Goal: Transaction & Acquisition: Purchase product/service

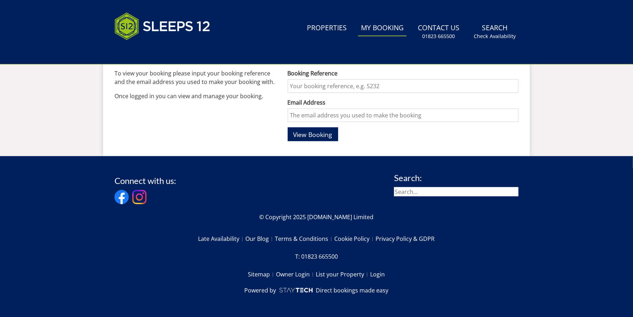
click at [333, 85] on input "Booking Reference" at bounding box center [403, 86] width 231 height 14
type input "S46636"
click at [337, 115] on input "Email Address" at bounding box center [403, 115] width 231 height 14
type input "[EMAIL_ADDRESS][DOMAIN_NAME]"
click at [288, 127] on button "View Booking" at bounding box center [313, 134] width 51 height 14
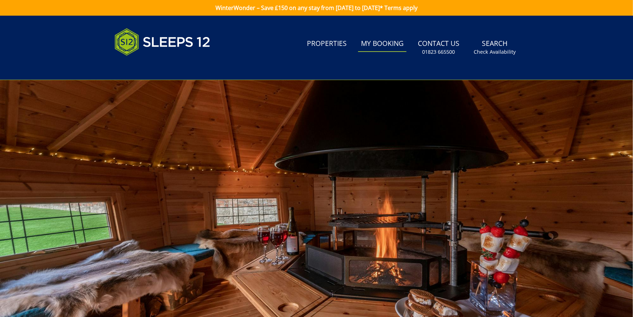
click at [391, 44] on link "My Booking" at bounding box center [382, 44] width 48 height 16
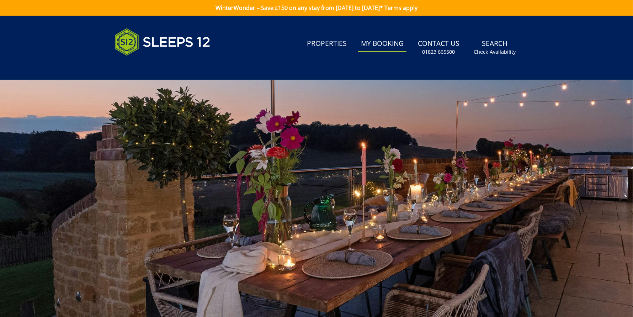
click at [391, 44] on link "My Booking" at bounding box center [382, 44] width 48 height 16
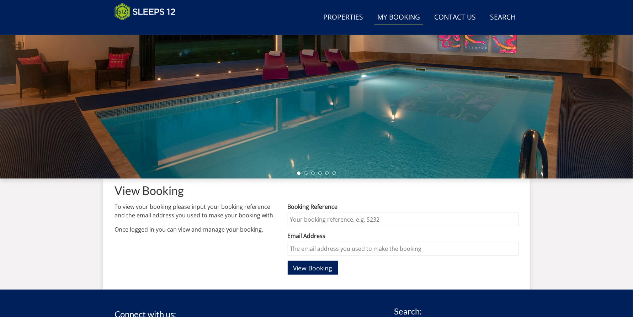
scroll to position [193, 0]
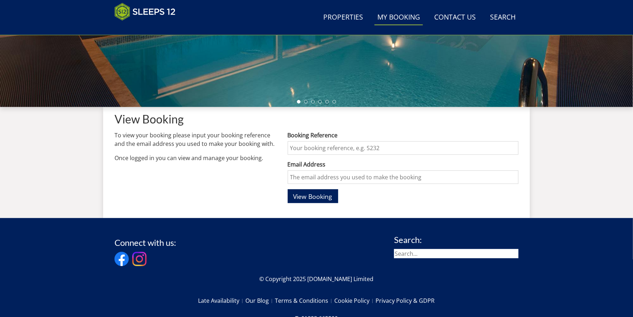
click at [309, 146] on input "Booking Reference" at bounding box center [403, 148] width 231 height 14
type input "s46636"
click at [288, 189] on button "View Booking" at bounding box center [313, 196] width 51 height 14
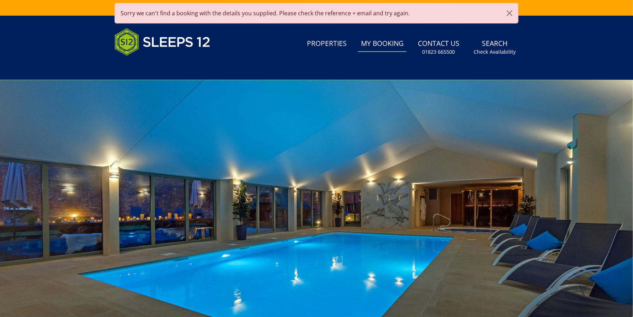
click at [374, 46] on link "My Booking" at bounding box center [382, 44] width 48 height 16
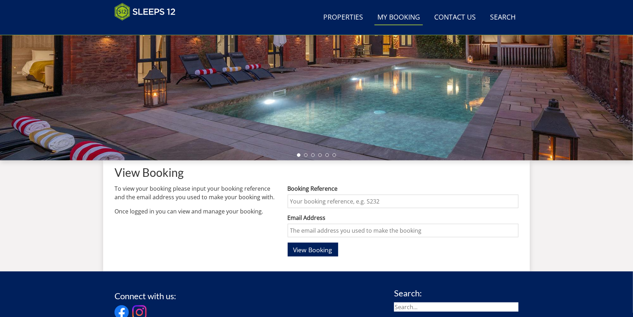
scroll to position [157, 0]
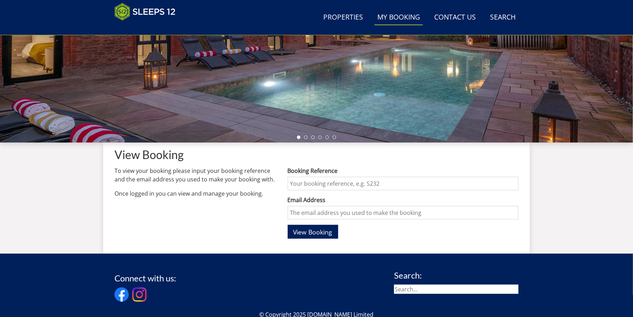
click at [308, 181] on input "Booking Reference" at bounding box center [403, 184] width 231 height 14
type input "s46636"
click at [318, 210] on input "Email Address" at bounding box center [403, 213] width 231 height 14
type input "[EMAIL_ADDRESS][DOMAIN_NAME]"
click at [304, 231] on span "View Booking" at bounding box center [312, 232] width 39 height 9
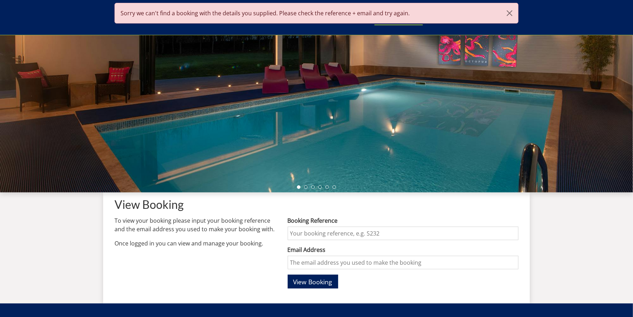
scroll to position [0, 0]
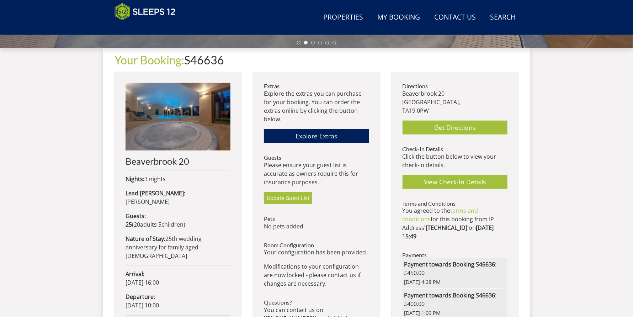
scroll to position [264, 0]
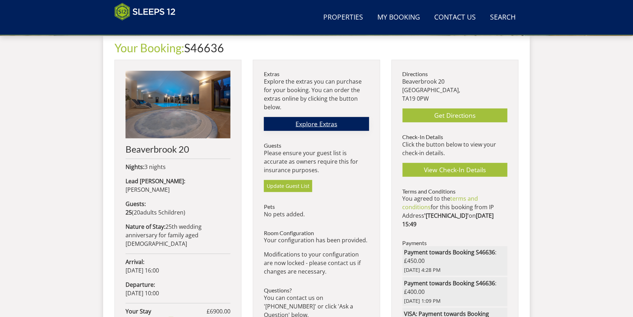
click at [296, 122] on link "Explore Extras" at bounding box center [316, 124] width 105 height 14
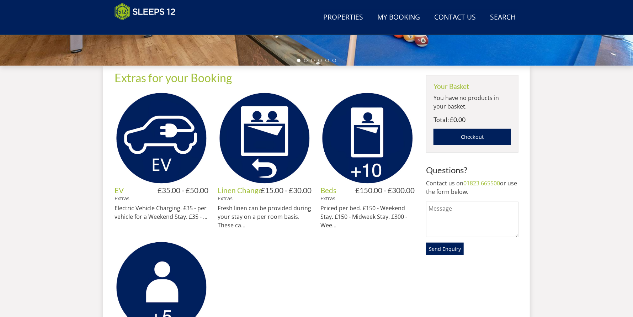
scroll to position [335, 0]
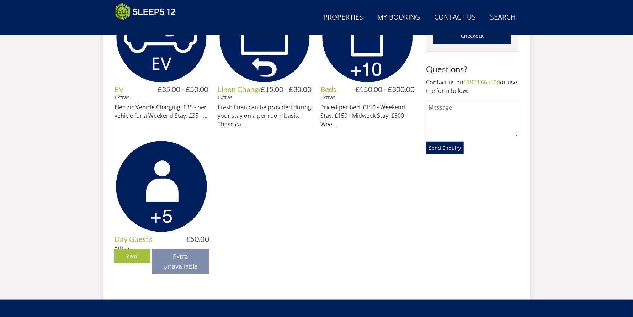
click at [132, 263] on link "View" at bounding box center [132, 256] width 36 height 14
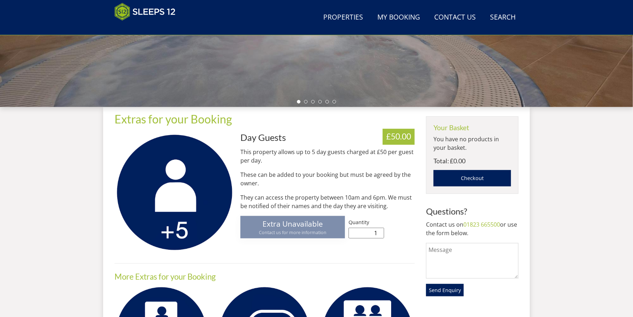
scroll to position [228, 0]
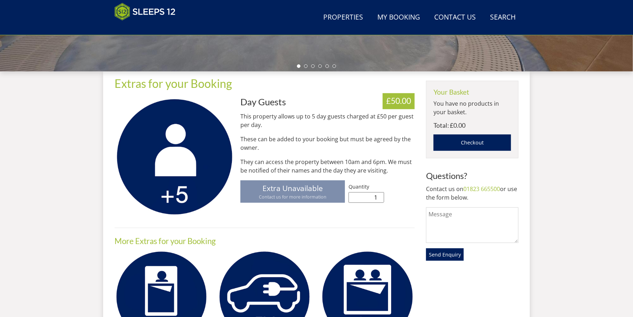
drag, startPoint x: 374, startPoint y: 197, endPoint x: 381, endPoint y: 196, distance: 7.1
click at [381, 196] on input "1" at bounding box center [367, 197] width 36 height 11
type input "5"
click at [319, 218] on div "Day Guests £50.00 This property allows up to 5 day guests charged at £50 per gu…" at bounding box center [265, 248] width 300 height 302
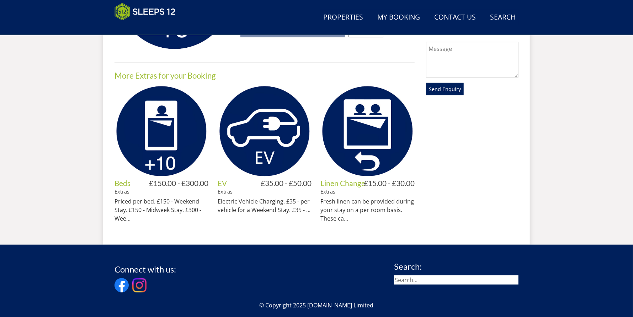
scroll to position [269, 0]
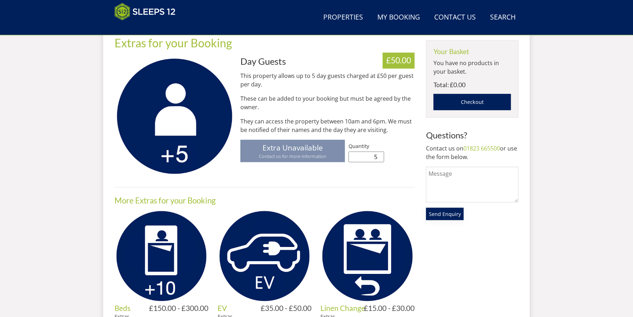
click at [437, 213] on span "Send Enquiry" at bounding box center [445, 214] width 32 height 7
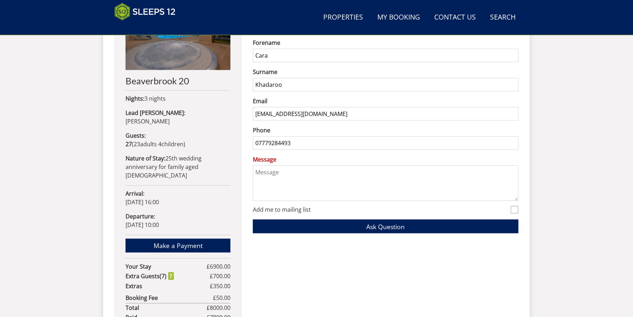
scroll to position [335, 0]
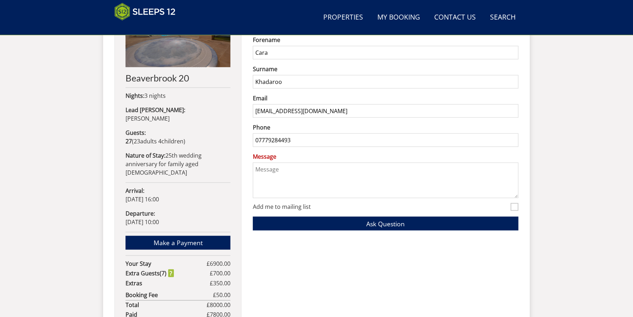
click at [269, 170] on textarea "Message" at bounding box center [386, 181] width 266 height 36
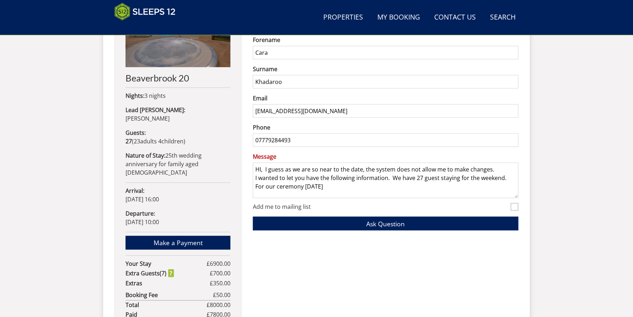
click at [345, 188] on textarea "HI, I guess as we are so near to the date, the system does not allow me to make…" at bounding box center [386, 181] width 266 height 36
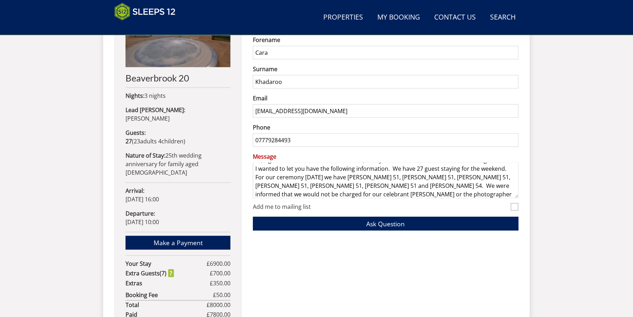
scroll to position [0, 0]
click at [304, 186] on textarea "HI, I guess as we are so near to the date, the system does not allow me to make…" at bounding box center [386, 181] width 266 height 36
type textarea "HI, I guess as we are so near to the date, the system does not allow me to make…"
click at [305, 221] on button "Ask Question" at bounding box center [386, 224] width 266 height 14
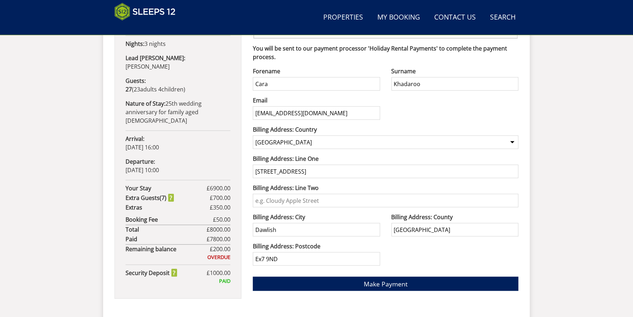
scroll to position [409, 0]
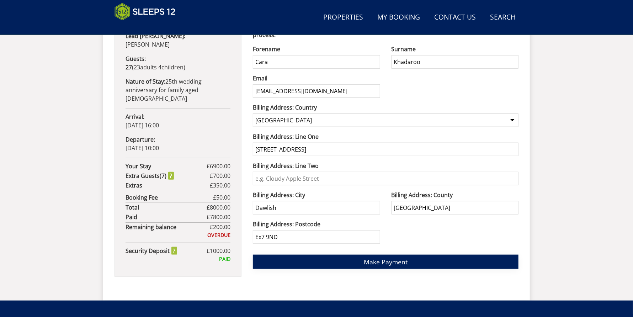
click at [302, 260] on button "Make Payment" at bounding box center [386, 262] width 266 height 14
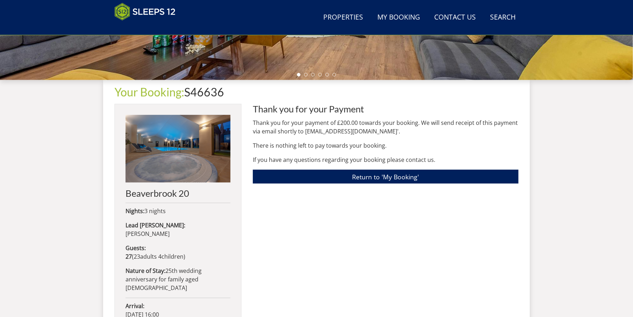
scroll to position [219, 0]
click at [329, 177] on link "Return to 'My Booking'" at bounding box center [386, 177] width 266 height 14
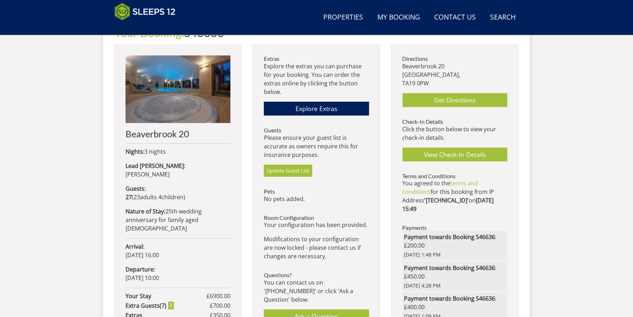
scroll to position [300, 0]
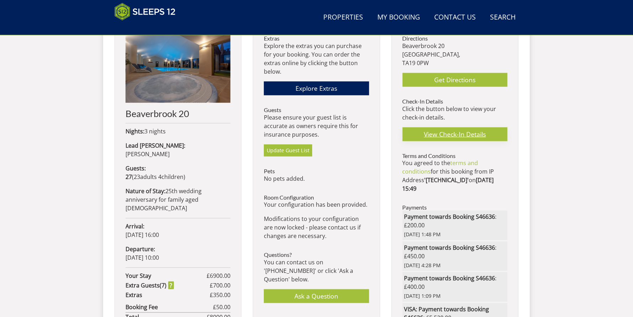
click at [428, 133] on link "View Check-In Details" at bounding box center [455, 134] width 105 height 14
